Goal: Information Seeking & Learning: Check status

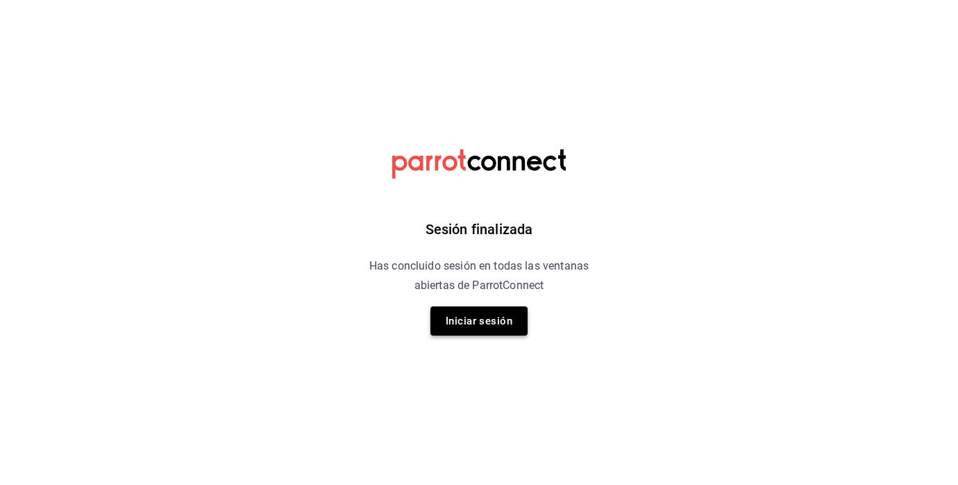
click at [499, 330] on button "Iniciar sesión" at bounding box center [479, 320] width 97 height 29
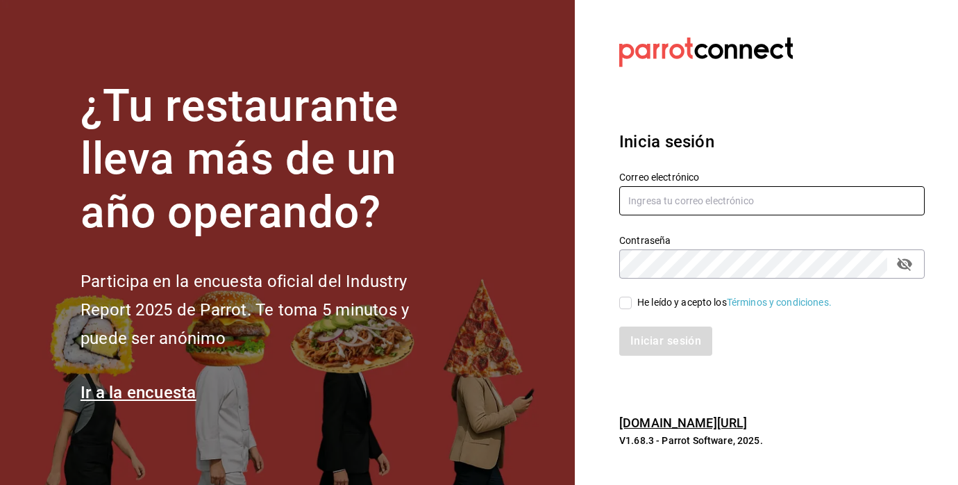
type input "[EMAIL_ADDRESS][PERSON_NAME][DOMAIN_NAME]"
click at [635, 298] on span "He leído y acepto los Términos y condiciones." at bounding box center [732, 302] width 200 height 15
click at [632, 298] on input "He leído y acepto los Términos y condiciones." at bounding box center [625, 303] width 13 height 13
checkbox input "true"
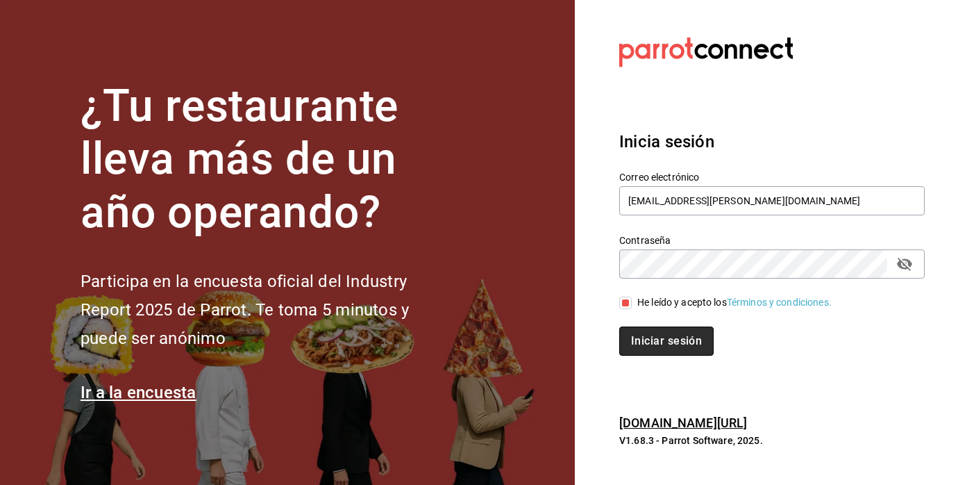
click at [642, 340] on button "Iniciar sesión" at bounding box center [666, 340] width 94 height 29
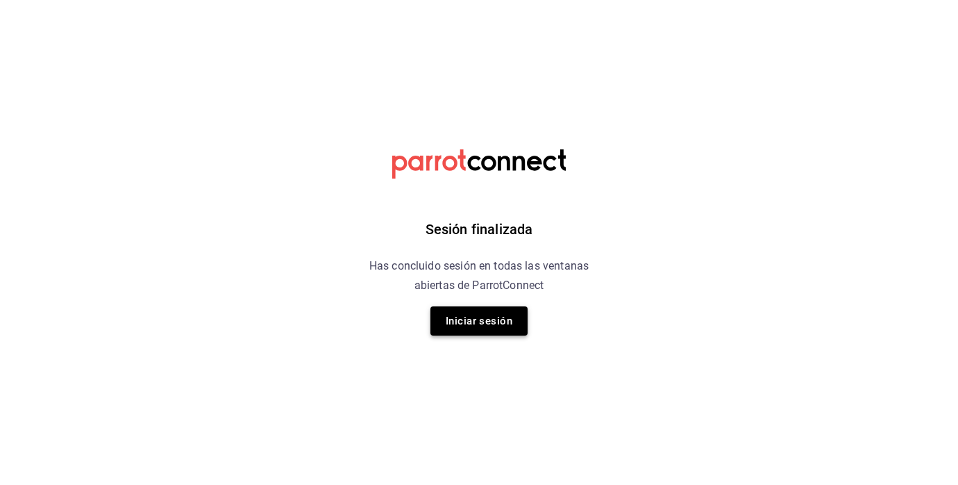
click at [453, 333] on button "Iniciar sesión" at bounding box center [479, 320] width 97 height 29
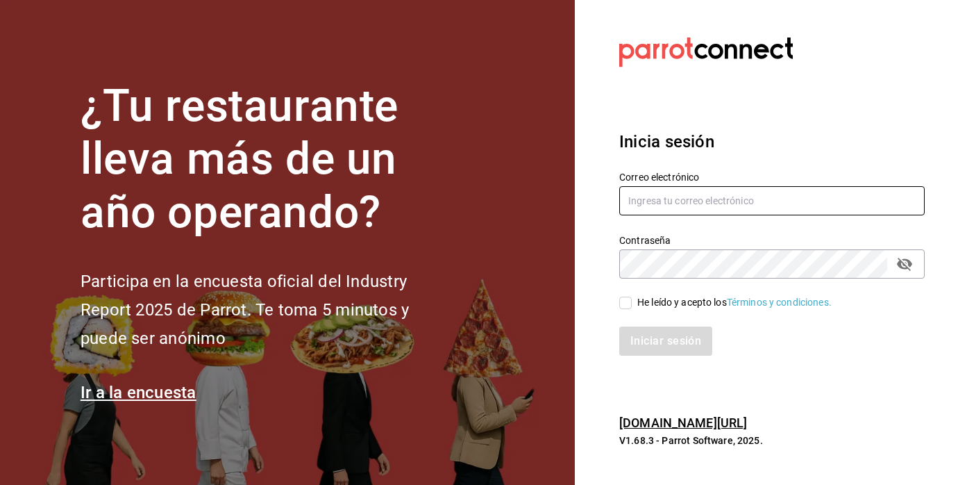
type input "[EMAIL_ADDRESS][PERSON_NAME][DOMAIN_NAME]"
click at [624, 306] on input "He leído y acepto los Términos y condiciones." at bounding box center [625, 303] width 13 height 13
checkbox input "true"
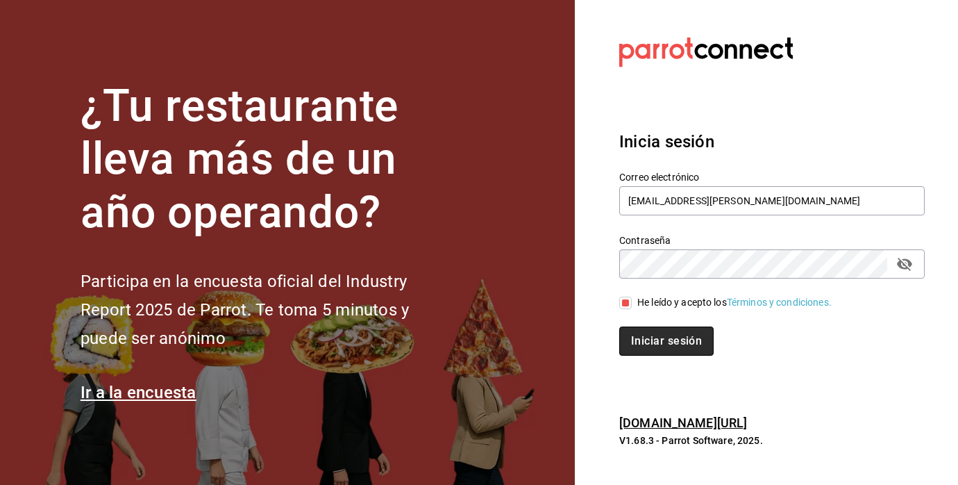
click at [640, 345] on button "Iniciar sesión" at bounding box center [666, 340] width 94 height 29
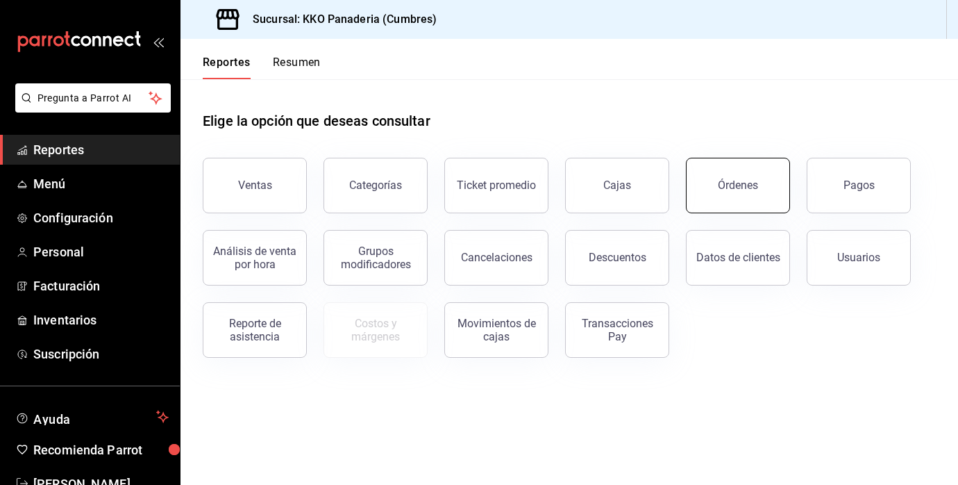
click at [740, 192] on button "Órdenes" at bounding box center [738, 186] width 104 height 56
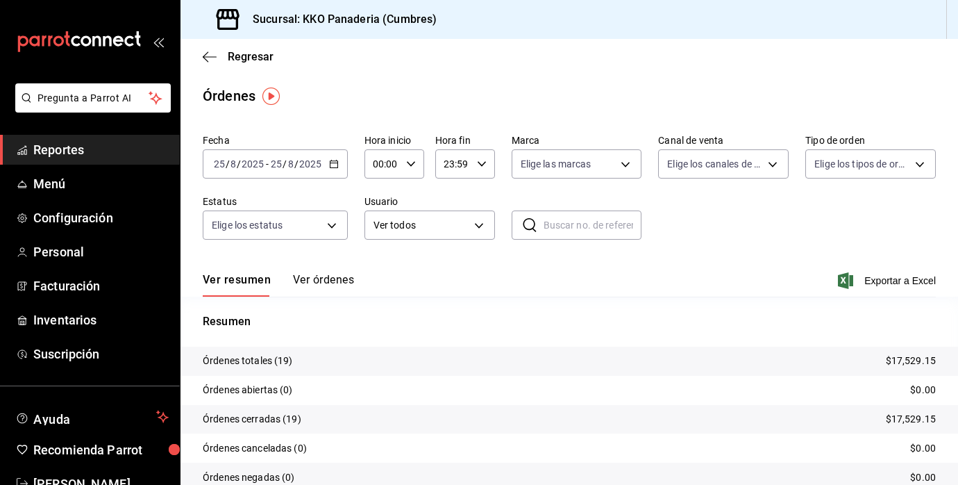
click at [308, 291] on button "Ver órdenes" at bounding box center [323, 285] width 61 height 24
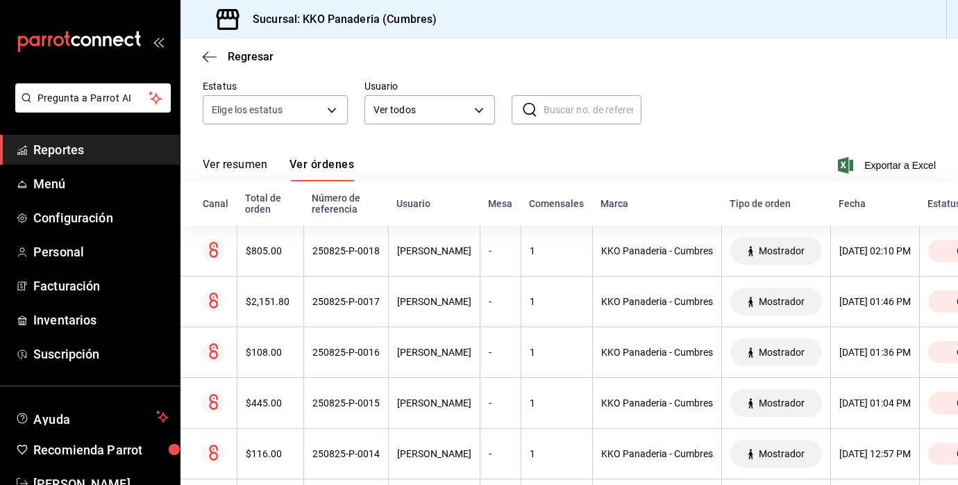
scroll to position [151, 0]
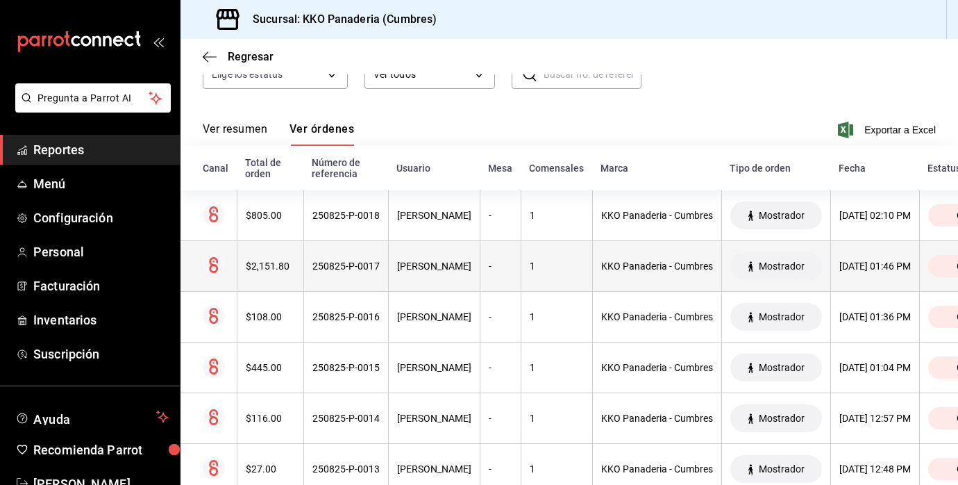
click at [274, 246] on th "$2,151.80" at bounding box center [270, 266] width 67 height 51
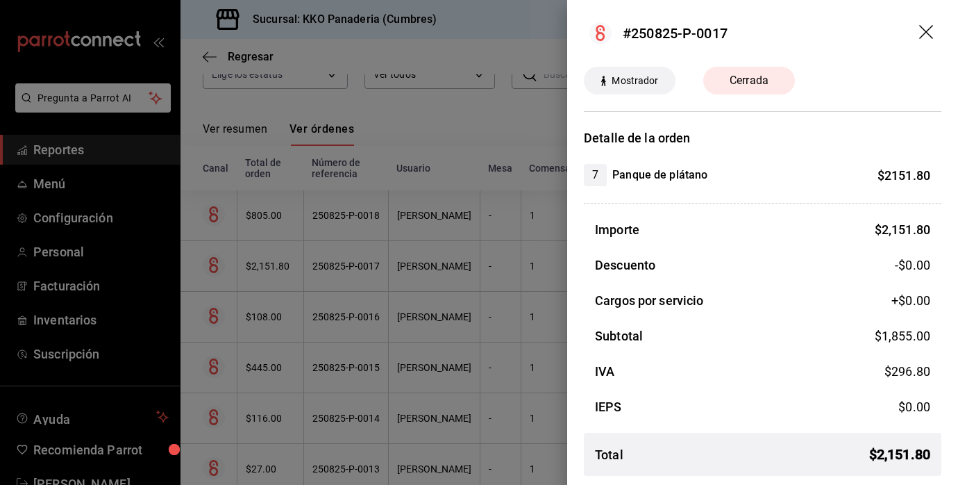
click at [265, 225] on div at bounding box center [479, 242] width 958 height 485
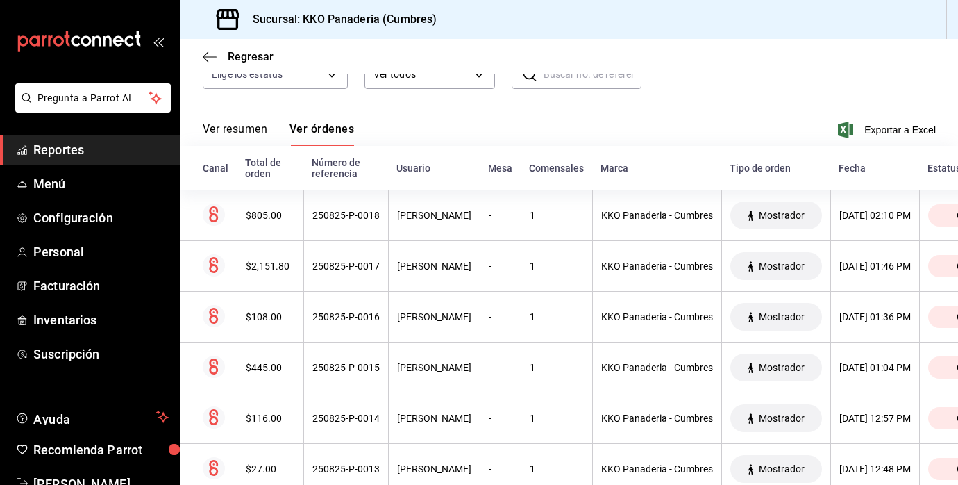
click at [265, 225] on th "$805.00" at bounding box center [270, 215] width 67 height 51
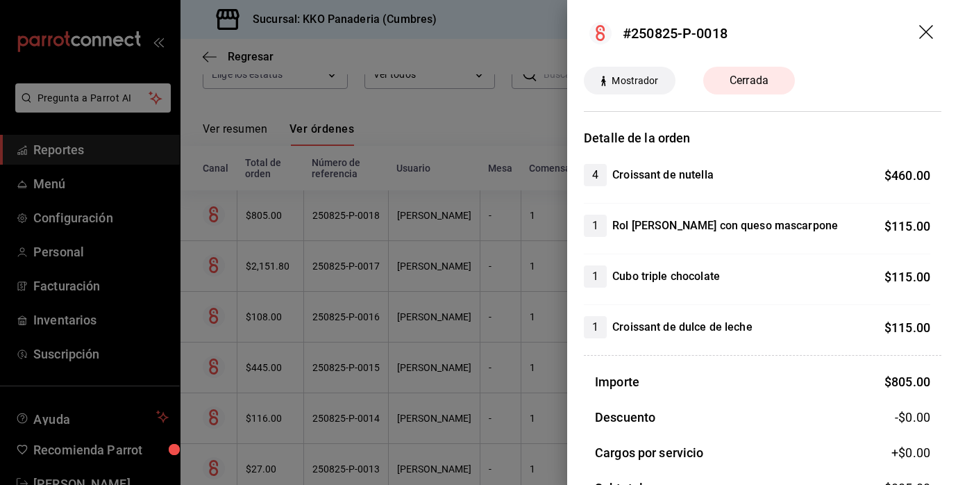
click at [294, 340] on div at bounding box center [479, 242] width 958 height 485
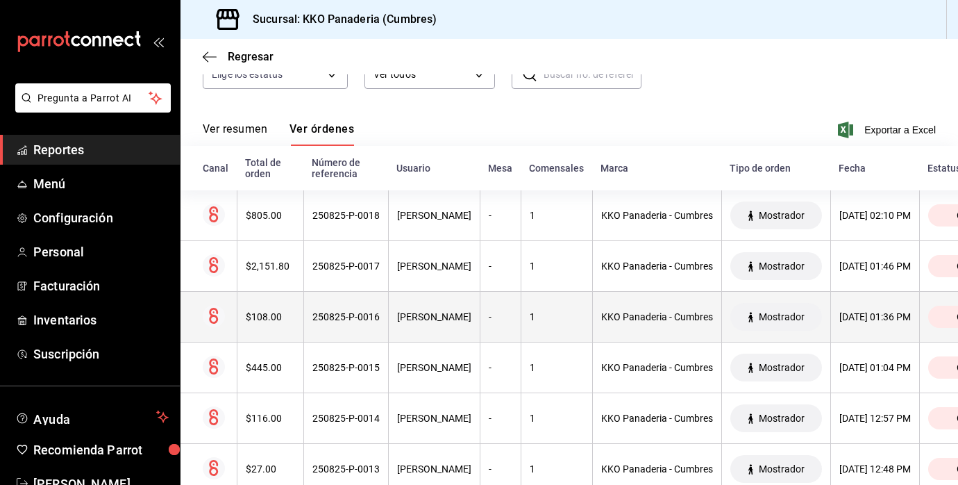
click at [277, 305] on th "$108.00" at bounding box center [270, 317] width 67 height 51
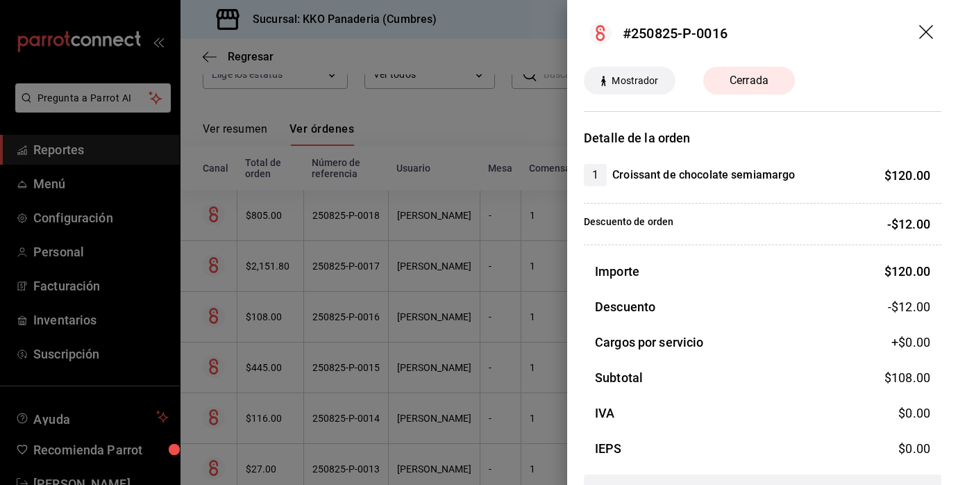
click at [335, 326] on div at bounding box center [479, 242] width 958 height 485
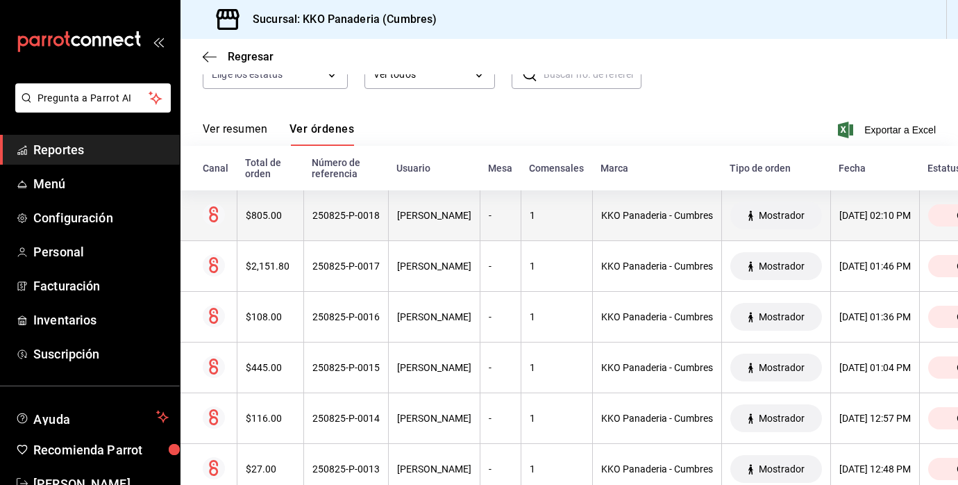
click at [265, 238] on th "$805.00" at bounding box center [270, 215] width 67 height 51
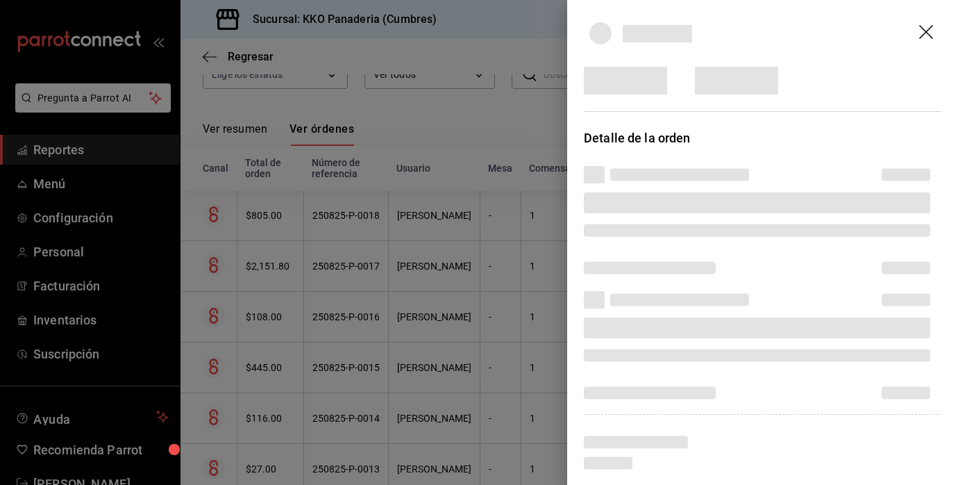
click at [344, 313] on div at bounding box center [479, 242] width 958 height 485
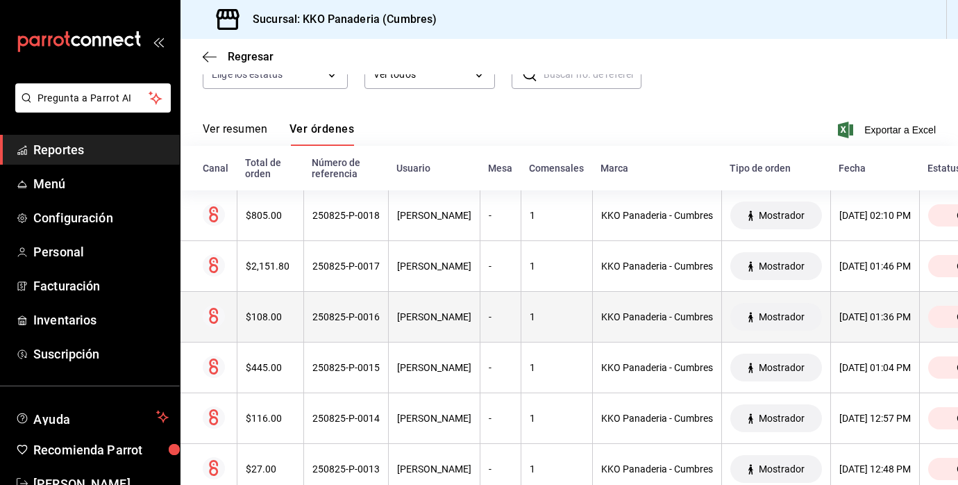
click at [290, 316] on div "$108.00" at bounding box center [270, 316] width 49 height 11
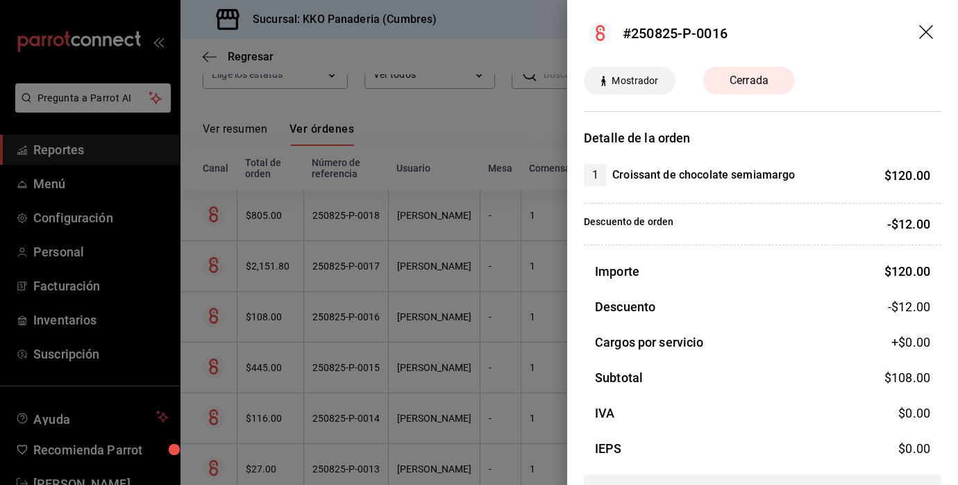
click at [403, 328] on div at bounding box center [479, 242] width 958 height 485
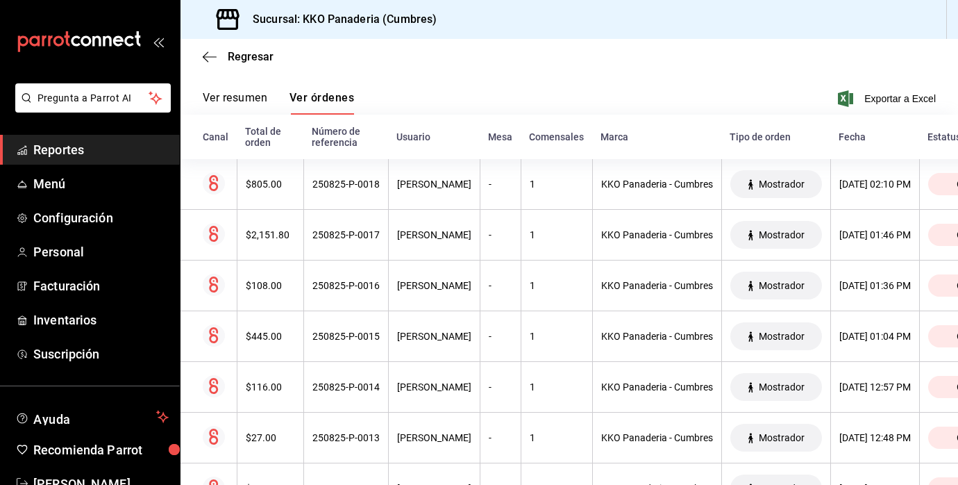
scroll to position [166, 0]
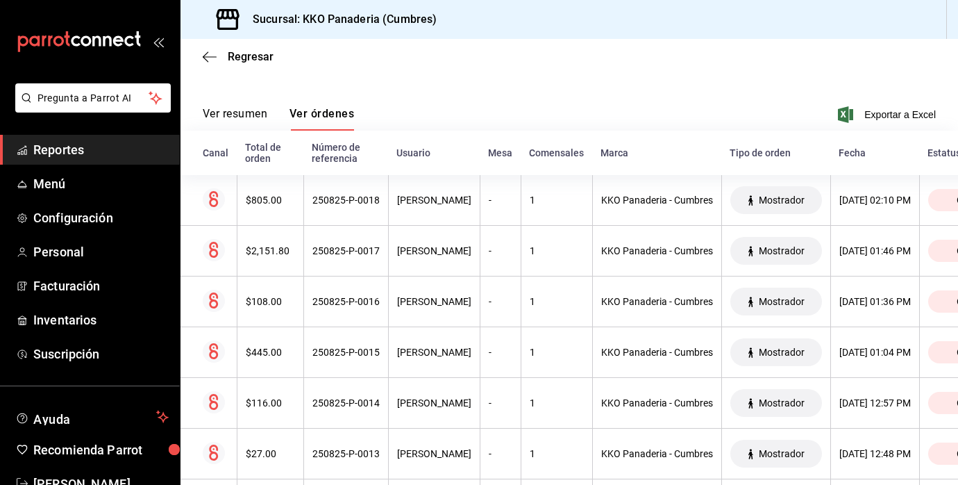
click at [56, 148] on span "Reportes" at bounding box center [100, 149] width 135 height 19
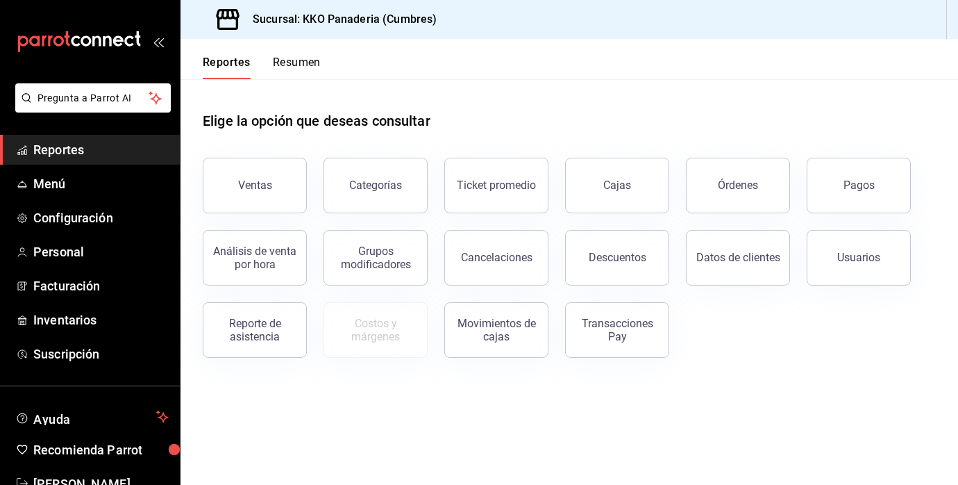
click at [290, 64] on button "Resumen" at bounding box center [297, 68] width 48 height 24
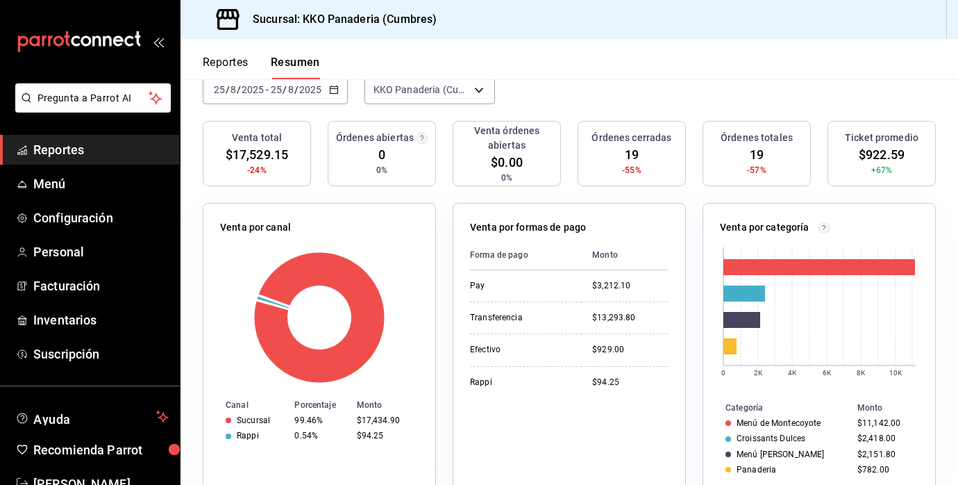
scroll to position [142, 0]
